Goal: Information Seeking & Learning: Find specific fact

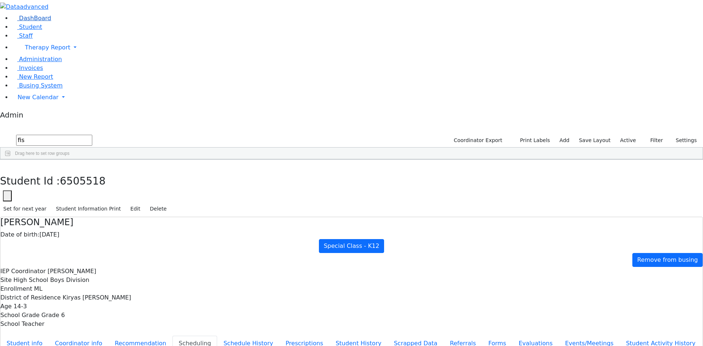
drag, startPoint x: 67, startPoint y: 31, endPoint x: 4, endPoint y: 31, distance: 62.3
click at [4, 31] on div "DashBoard Student Staff Therapy Report Student Old Calendar Report Admin" at bounding box center [351, 219] width 703 height 439
type input "koh"
click at [11, 160] on button "button" at bounding box center [5, 167] width 11 height 15
click at [629, 135] on label "Active" at bounding box center [628, 140] width 22 height 11
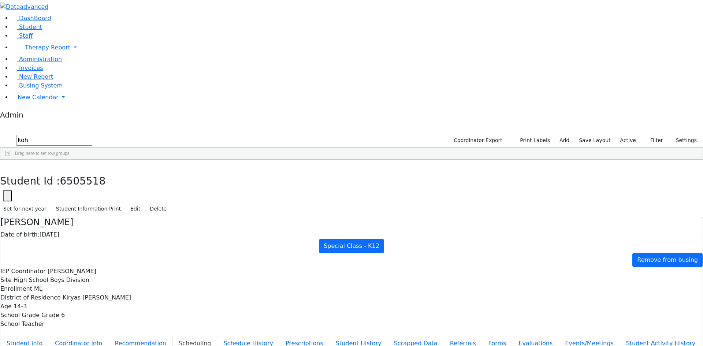
click at [629, 135] on label "Active" at bounding box center [628, 140] width 22 height 11
click at [626, 135] on label "Active" at bounding box center [628, 140] width 22 height 11
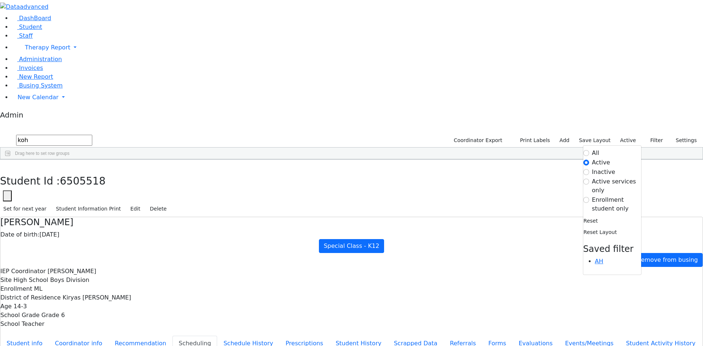
click at [592, 149] on label "All" at bounding box center [595, 153] width 7 height 9
click at [586, 150] on input "All" at bounding box center [586, 153] width 6 height 6
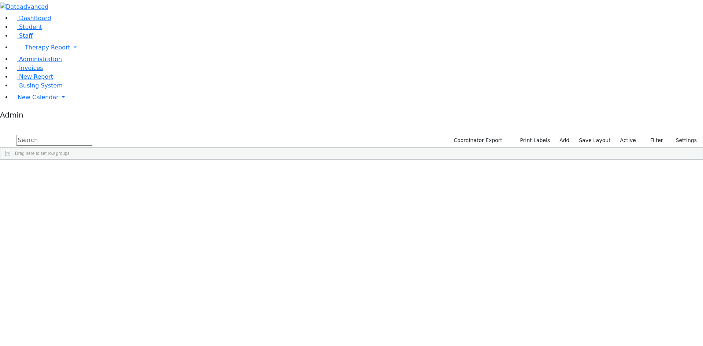
click at [92, 135] on input "text" at bounding box center [54, 140] width 76 height 11
type input "[PERSON_NAME]"
click at [622, 133] on div "Coordinator Export Print Labels Add Save Layout Active Filter All Active Inacti…" at bounding box center [574, 140] width 257 height 14
click at [631, 135] on label "Active" at bounding box center [628, 140] width 22 height 11
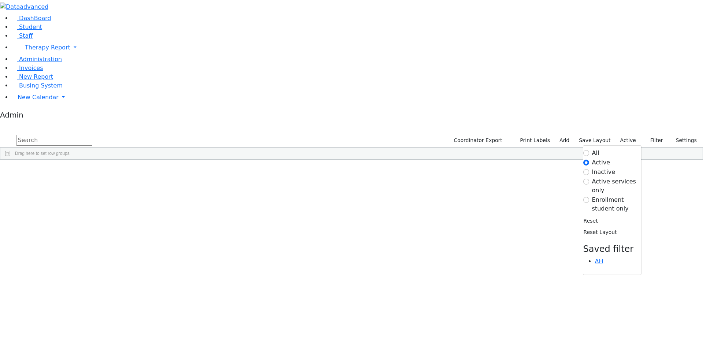
click at [592, 149] on label "All" at bounding box center [595, 153] width 7 height 9
click at [585, 150] on input "All" at bounding box center [586, 153] width 6 height 6
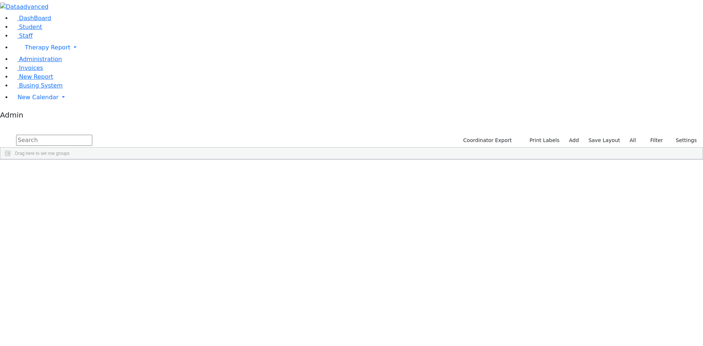
click at [92, 135] on input "text" at bounding box center [54, 140] width 76 height 11
type input "[PERSON_NAME]"
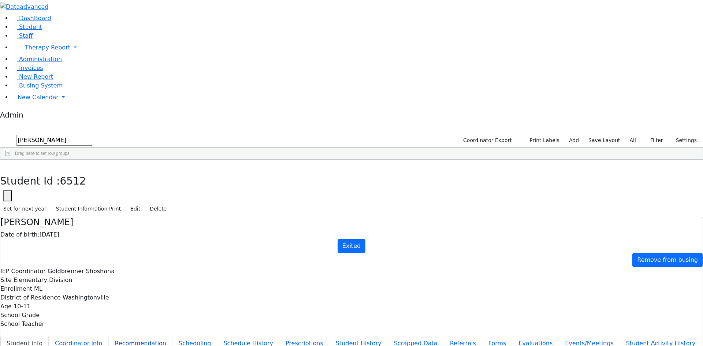
click at [172, 336] on button "Recommendation" at bounding box center [140, 343] width 64 height 15
checkbox input "true"
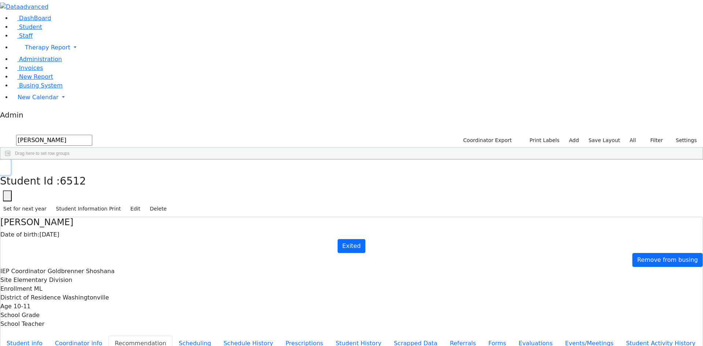
click at [11, 160] on button "button" at bounding box center [5, 167] width 11 height 15
click at [120, 178] on div "Pessy" at bounding box center [90, 183] width 60 height 10
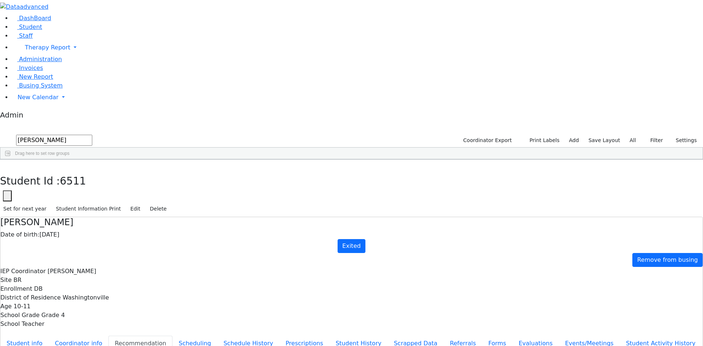
checkbox input "true"
